Goal: Task Accomplishment & Management: Use online tool/utility

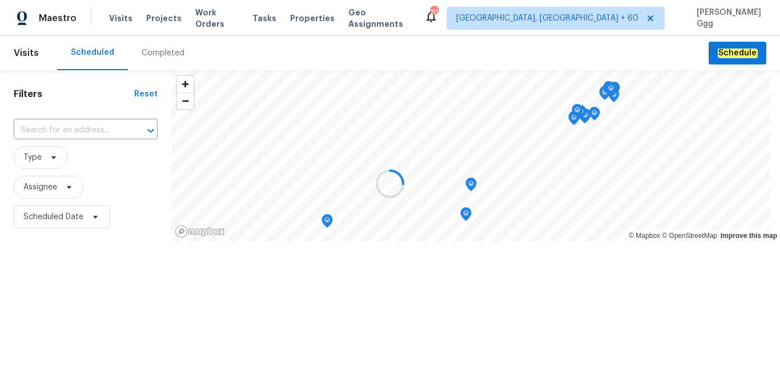
click at [150, 48] on div at bounding box center [390, 183] width 780 height 367
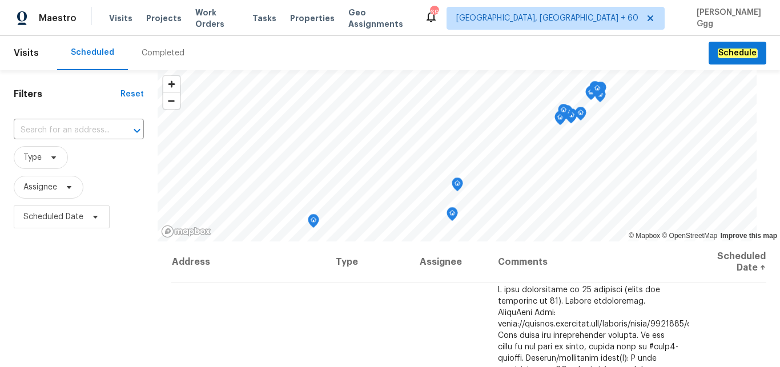
click at [154, 53] on div "Completed" at bounding box center [163, 52] width 43 height 11
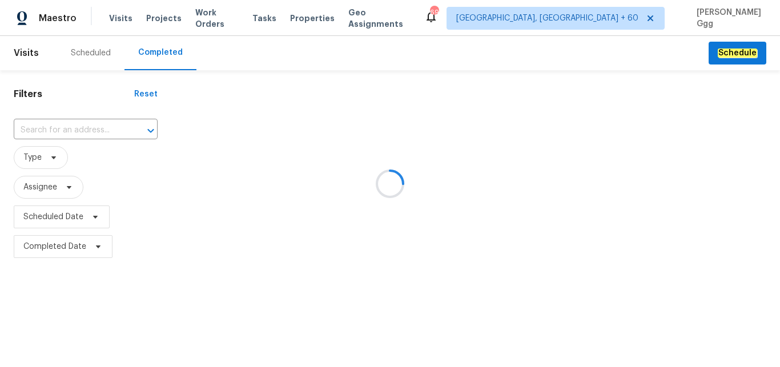
click at [42, 127] on div at bounding box center [390, 183] width 780 height 367
click at [30, 122] on div at bounding box center [390, 183] width 780 height 367
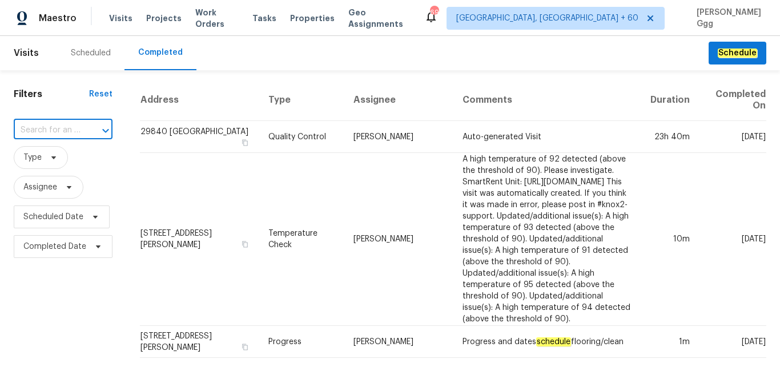
paste input "[STREET_ADDRESS]"
type input "[STREET_ADDRESS]"
click at [56, 166] on li "[STREET_ADDRESS]" at bounding box center [62, 156] width 97 height 19
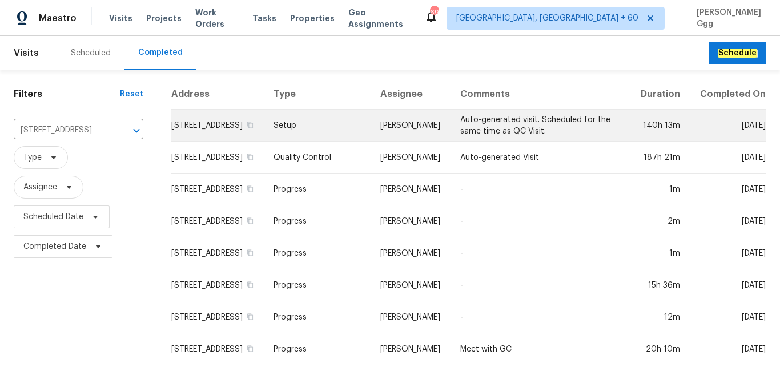
click at [302, 135] on td "Setup" at bounding box center [317, 126] width 107 height 32
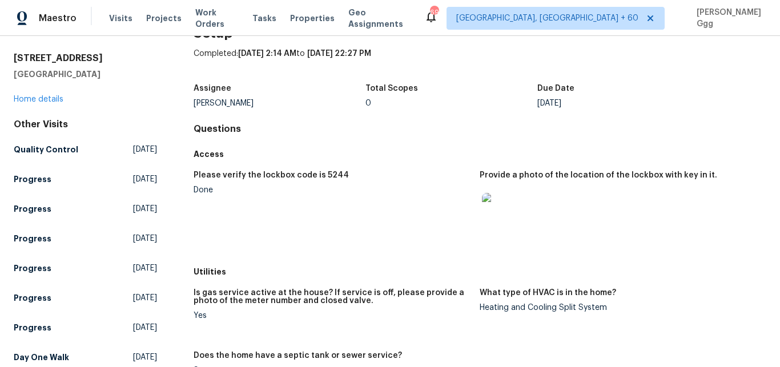
scroll to position [48, 0]
